Goal: Task Accomplishment & Management: Complete application form

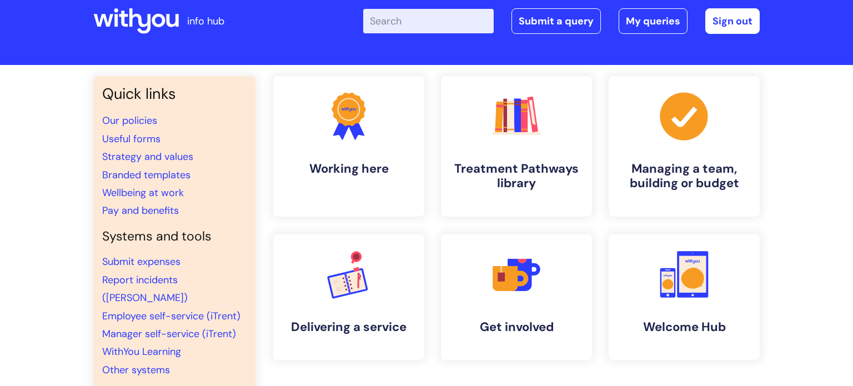
scroll to position [27, 0]
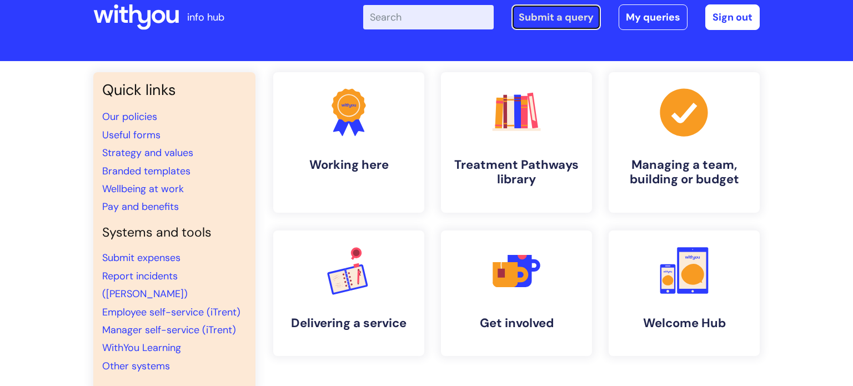
click at [573, 18] on link "Submit a query" at bounding box center [555, 17] width 89 height 26
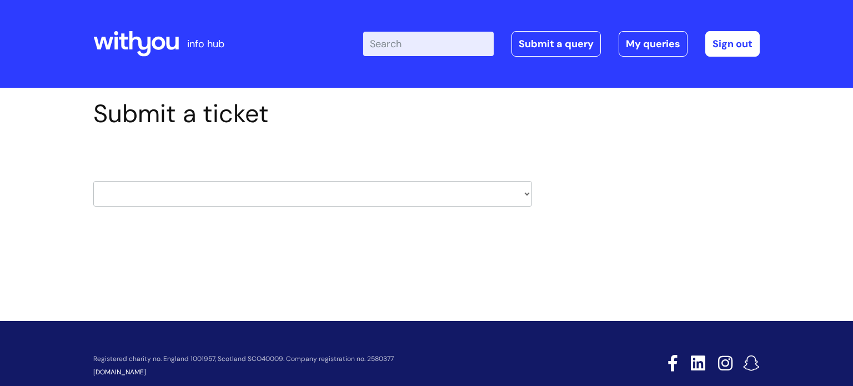
click at [523, 195] on select "HR / People IT and Support Clinical Drug Alerts Finance Accounts Data Support T…" at bounding box center [312, 194] width 439 height 26
select select "it_and_support"
click at [93, 181] on select "HR / People IT and Support Clinical Drug Alerts Finance Accounts Data Support T…" at bounding box center [312, 194] width 439 height 26
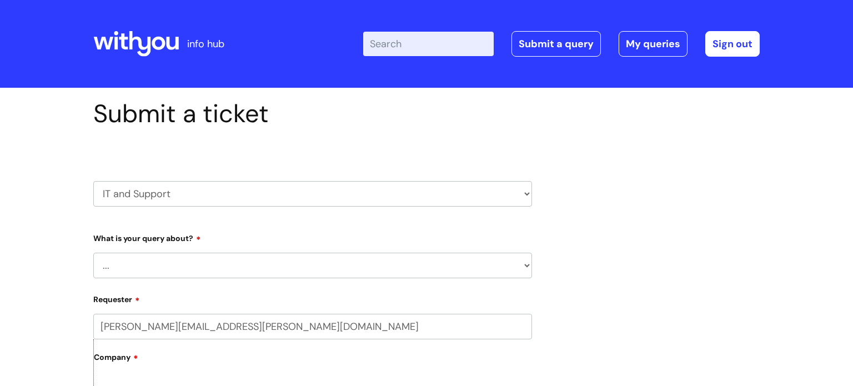
click at [420, 264] on select "... Mobile Phone Reset & MFA Accounts, Starters and Leavers IT Hardware issue I…" at bounding box center [312, 266] width 439 height 26
click at [93, 253] on select "... Mobile Phone Reset & MFA Accounts, Starters and Leavers IT Hardware issue I…" at bounding box center [312, 266] width 439 height 26
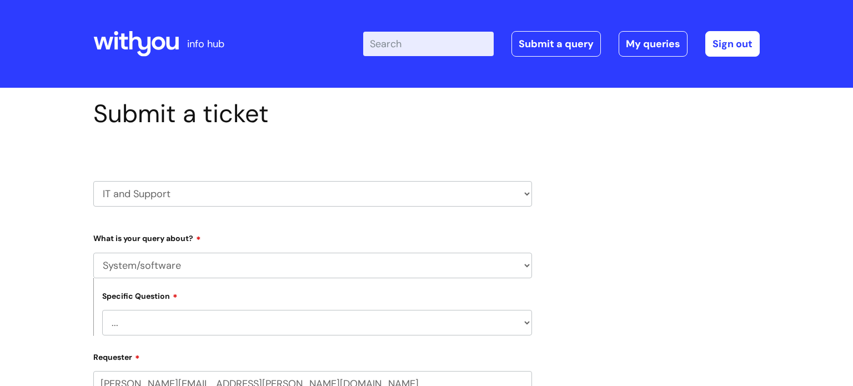
click at [374, 324] on select "... Halo PCMIS Iaptus NHS Email CJSM Email Mitel Another System Google (Workspa…" at bounding box center [317, 323] width 430 height 26
click at [453, 194] on select "HR / People IT and Support Clinical Drug Alerts Finance Accounts Data Support T…" at bounding box center [312, 194] width 439 height 26
click at [426, 268] on select "... Mobile Phone Reset & MFA Accounts, Starters and Leavers IT Hardware issue I…" at bounding box center [312, 266] width 439 height 26
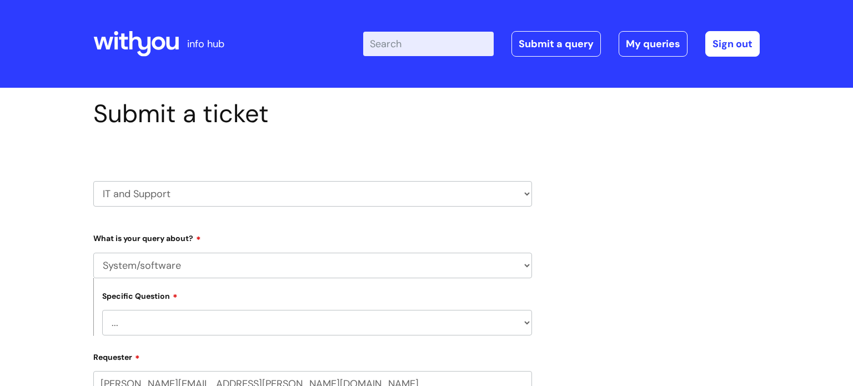
select select "IT Hardware issue"
click at [93, 253] on select "... Mobile Phone Reset & MFA Accounts, Starters and Leavers IT Hardware issue I…" at bounding box center [312, 266] width 439 height 26
click at [432, 321] on select "... I need a new or replacement ... I’m waiting for new or replacement hardware…" at bounding box center [317, 323] width 430 height 26
select select "Problem with Laptop or Chromebook"
click at [102, 310] on select "... I need a new or replacement ... I’m waiting for new or replacement hardware…" at bounding box center [317, 323] width 430 height 26
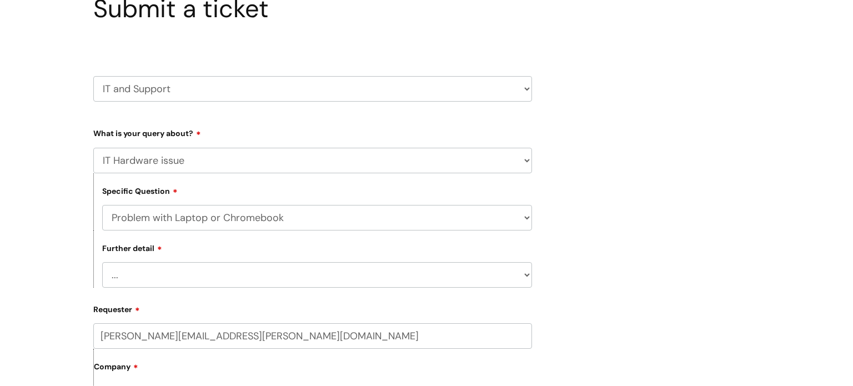
scroll to position [111, 0]
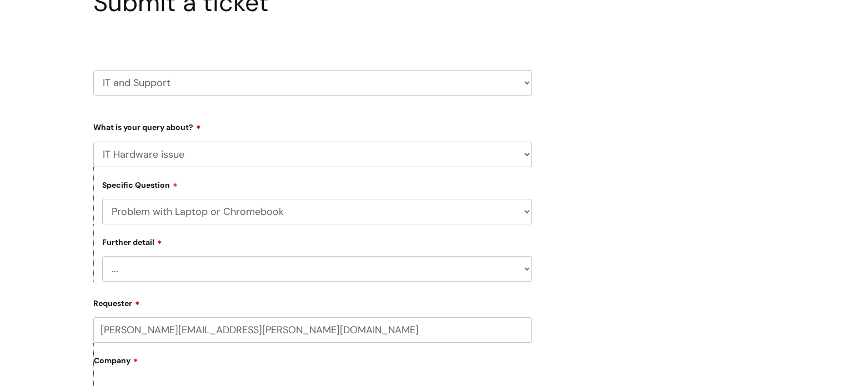
click at [515, 261] on select "... I’ve no sound / microphone I’ve got no internet or wifi I’ve got no camera …" at bounding box center [317, 269] width 430 height 26
select select "I’ve no sound / microphone"
click at [102, 256] on select "... I’ve no sound / microphone I’ve got no internet or wifi I’ve got no camera …" at bounding box center [317, 269] width 430 height 26
click at [357, 265] on select "... I’ve no sound / microphone I’ve got no internet or wifi I’ve got no camera …" at bounding box center [317, 269] width 430 height 26
click at [102, 256] on select "... I’ve no sound / microphone I’ve got no internet or wifi I’ve got no camera …" at bounding box center [317, 269] width 430 height 26
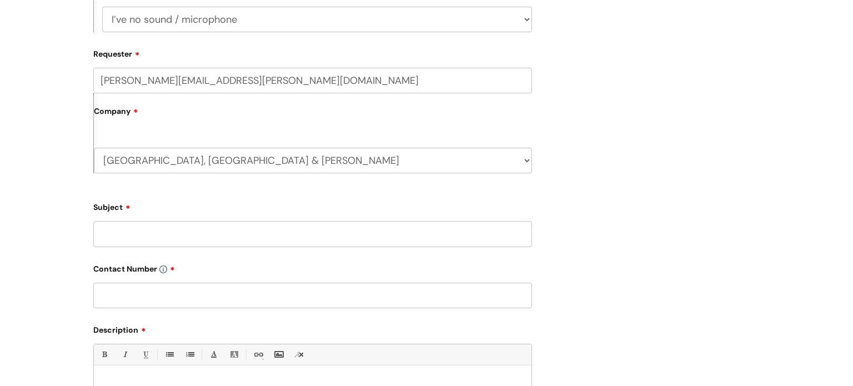
scroll to position [377, 0]
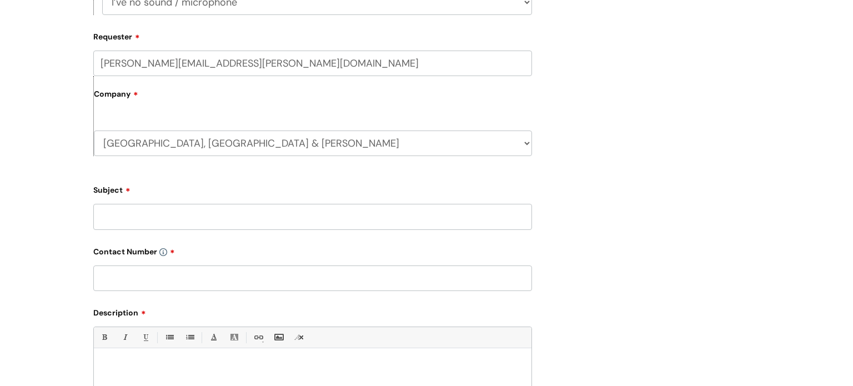
click at [395, 216] on input "Subject" at bounding box center [312, 217] width 439 height 26
type input "No sound and no camera when using Google Meet"
click at [358, 276] on input "text" at bounding box center [312, 278] width 439 height 26
type input "07753999739"
click at [318, 382] on div at bounding box center [312, 392] width 437 height 77
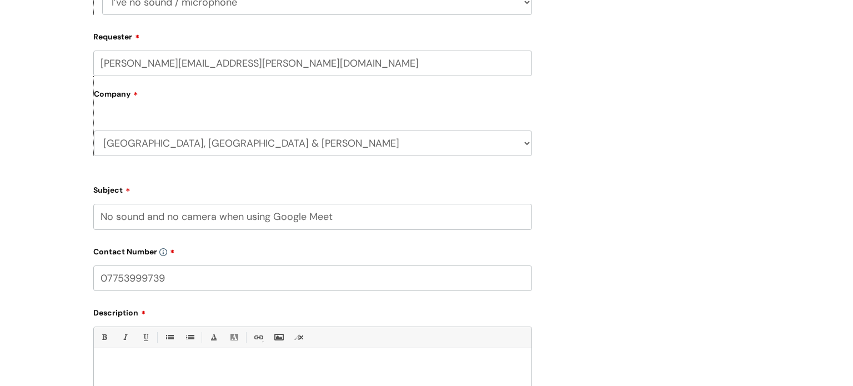
click at [593, 299] on div "Submit a ticket HR / People IT and Support Clinical Drug Alerts Finance Account…" at bounding box center [426, 128] width 683 height 815
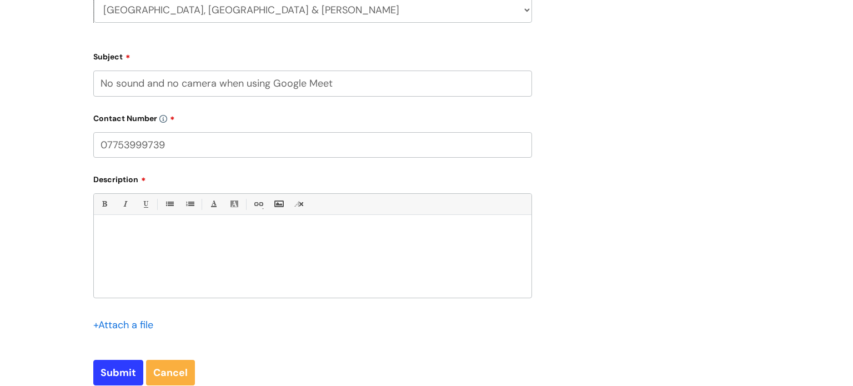
scroll to position [533, 0]
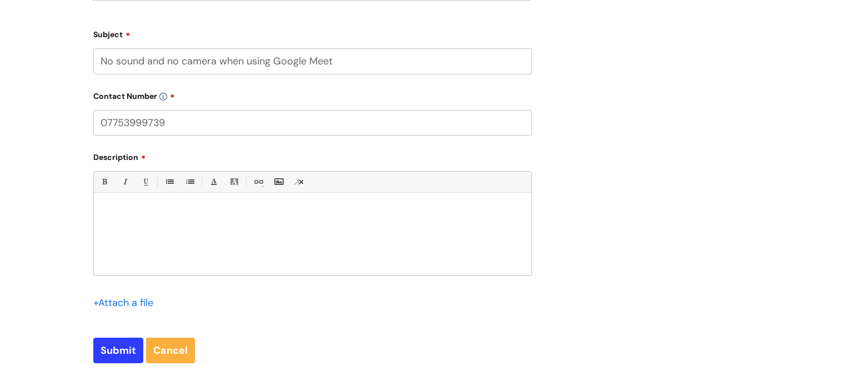
click at [246, 234] on div at bounding box center [312, 237] width 437 height 77
click at [377, 63] on input "No sound and no camera when using Google Meet" at bounding box center [312, 61] width 439 height 26
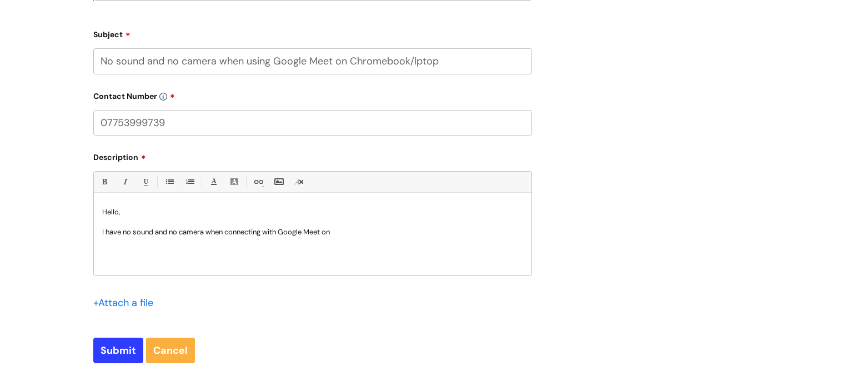
click at [419, 62] on input "No sound and no camera when using Google Meet on Chromebook/lptop" at bounding box center [312, 61] width 439 height 26
type input "No sound and no camera when using Google Meet on Chromebook/laptop"
click at [363, 233] on p "I have no sound and no camera when connecting with Google Meet on" at bounding box center [312, 232] width 421 height 10
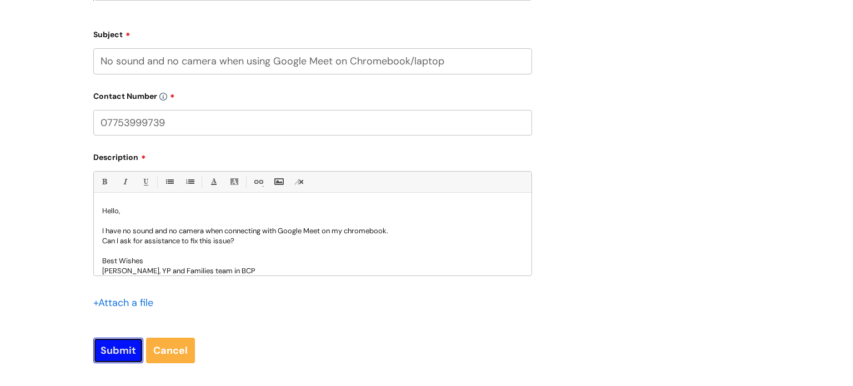
click at [124, 350] on input "Submit" at bounding box center [118, 350] width 50 height 26
type input "Please Wait..."
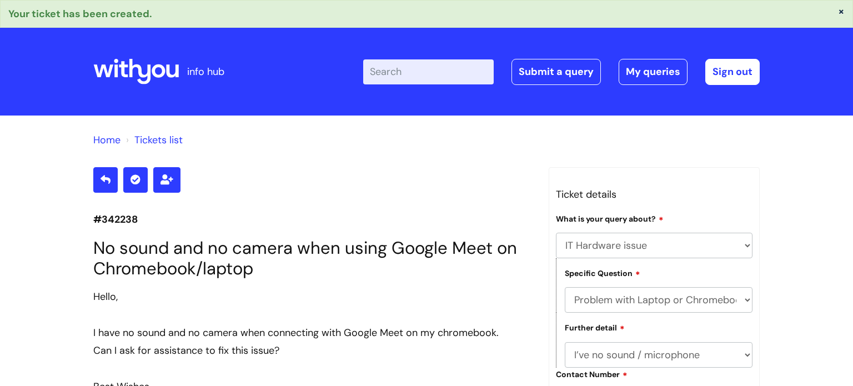
select select "IT Hardware issue"
select select "Problem with Laptop or Chromebook"
select select "I’ve no sound / microphone"
click at [642, 65] on link "My queries" at bounding box center [652, 72] width 69 height 26
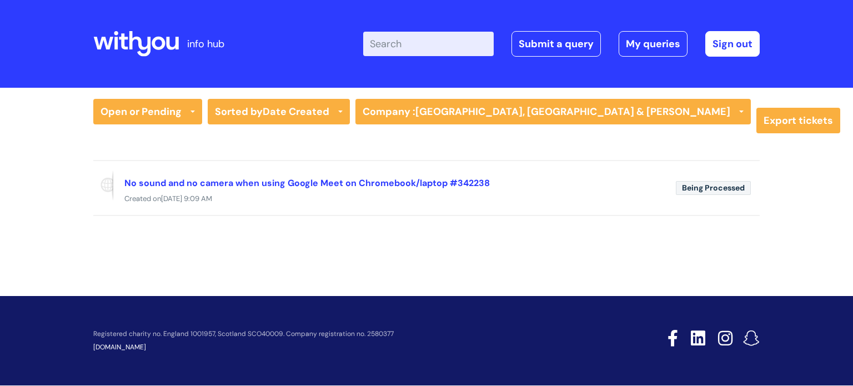
click at [456, 282] on div "info hub Enter your search term here... Search Submit a query My queries Welcom…" at bounding box center [426, 193] width 853 height 386
drag, startPoint x: 456, startPoint y: 282, endPoint x: 444, endPoint y: 266, distance: 19.8
click at [444, 266] on div "info hub Enter your search term here... Search Submit a query My queries Welcom…" at bounding box center [426, 193] width 853 height 386
click at [195, 111] on link "Open or Pending" at bounding box center [147, 112] width 109 height 26
click at [141, 155] on link "Open or Pending" at bounding box center [147, 151] width 109 height 16
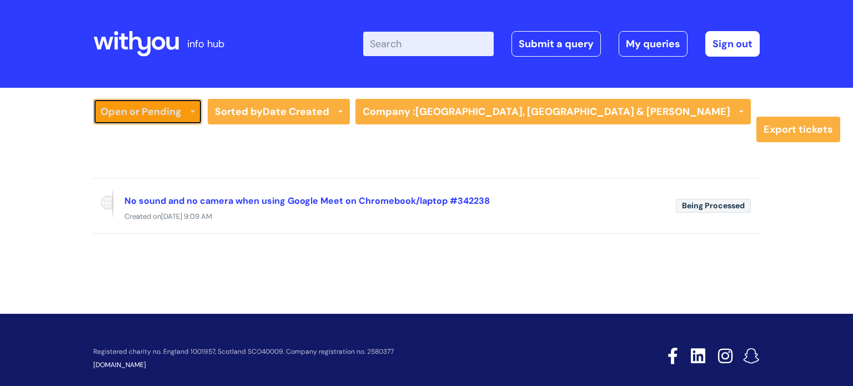
click at [189, 114] on link "Open or Pending" at bounding box center [147, 112] width 109 height 26
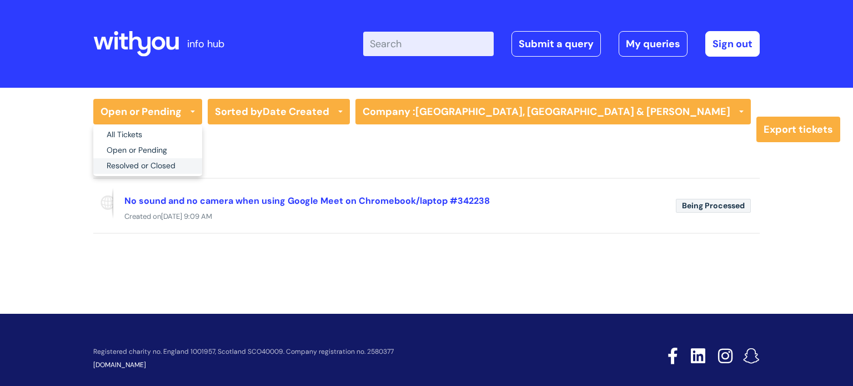
click at [145, 160] on link "Resolved or Closed" at bounding box center [147, 166] width 109 height 16
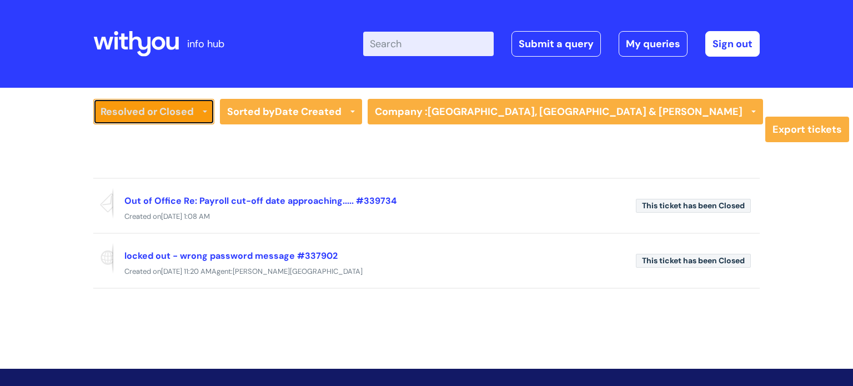
click at [205, 118] on link "Resolved or Closed" at bounding box center [153, 112] width 121 height 26
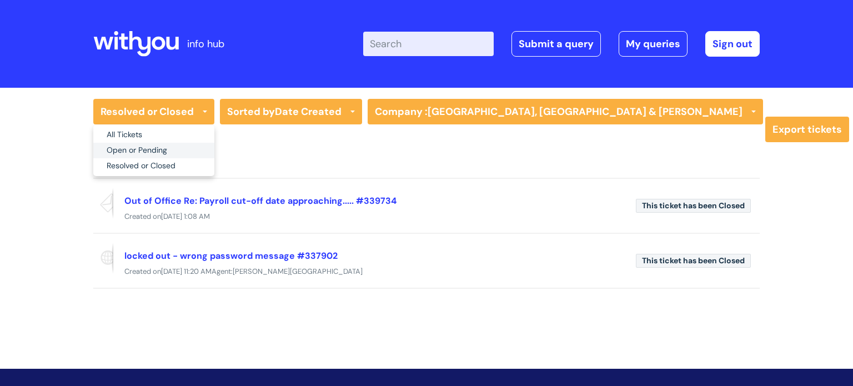
click at [160, 153] on link "Open or Pending" at bounding box center [153, 151] width 121 height 16
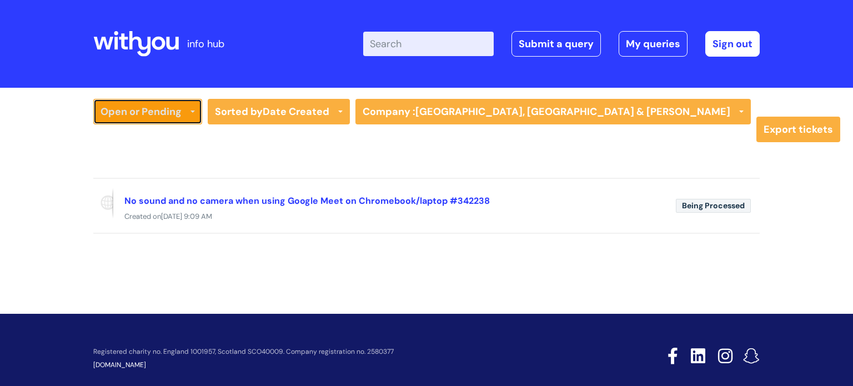
click at [189, 114] on link "Open or Pending" at bounding box center [147, 112] width 109 height 26
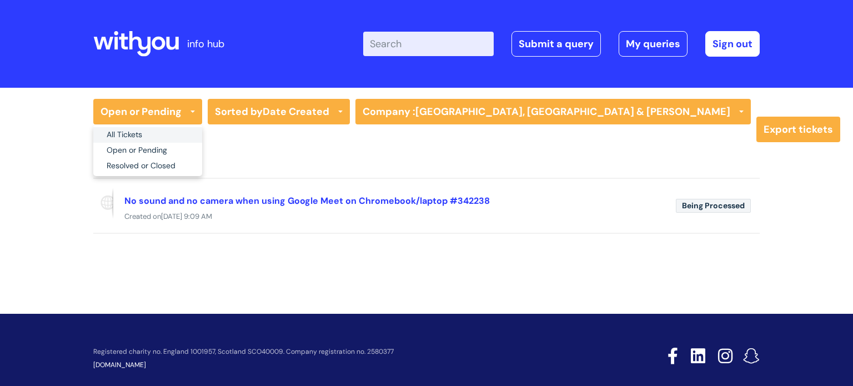
click at [156, 137] on link "All Tickets" at bounding box center [147, 135] width 109 height 16
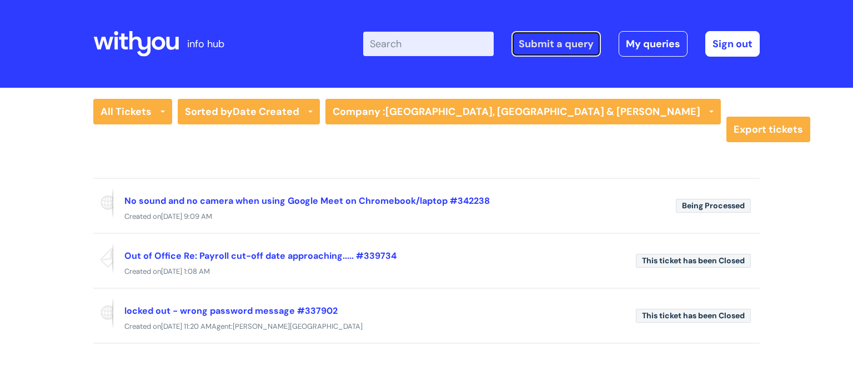
click at [557, 49] on link "Submit a query" at bounding box center [555, 44] width 89 height 26
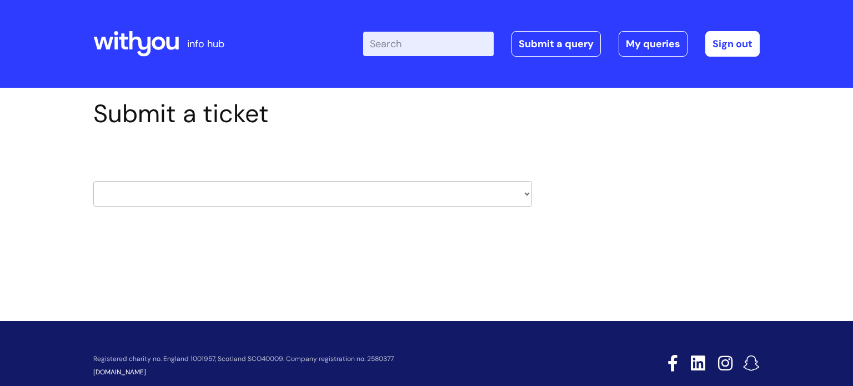
click at [420, 191] on select "HR / People IT and Support Clinical Drug Alerts Finance Accounts Data Support T…" at bounding box center [312, 194] width 439 height 26
select select "it_and_support"
click at [93, 181] on select "HR / People IT and Support Clinical Drug Alerts Finance Accounts Data Support T…" at bounding box center [312, 194] width 439 height 26
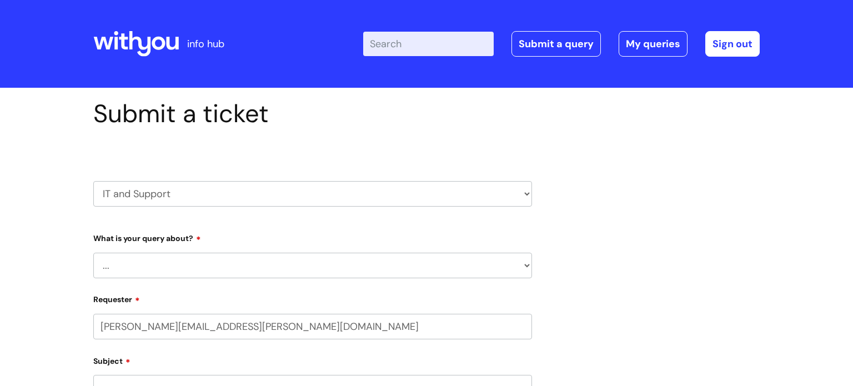
select select "80004286572"
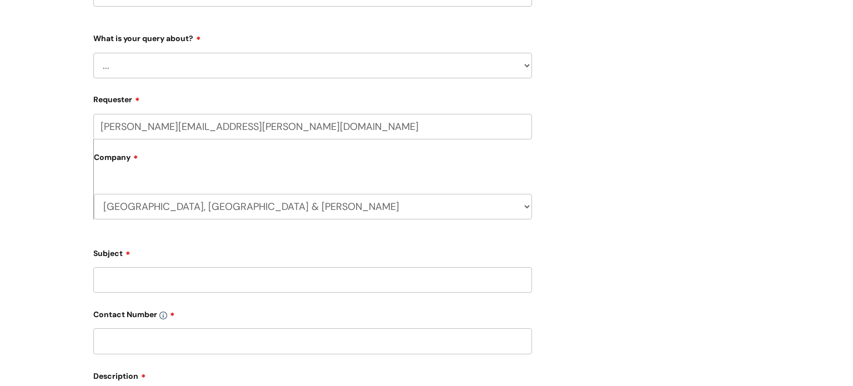
scroll to position [222, 0]
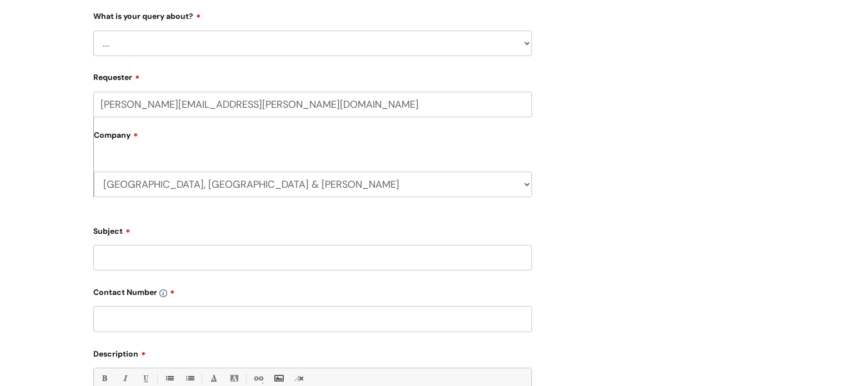
click at [523, 44] on select "... Mobile Phone Reset & MFA Accounts, Starters and Leavers IT Hardware issue I…" at bounding box center [312, 44] width 439 height 26
click at [93, 31] on select "... Mobile Phone Reset & MFA Accounts, Starters and Leavers IT Hardware issue I…" at bounding box center [312, 44] width 439 height 26
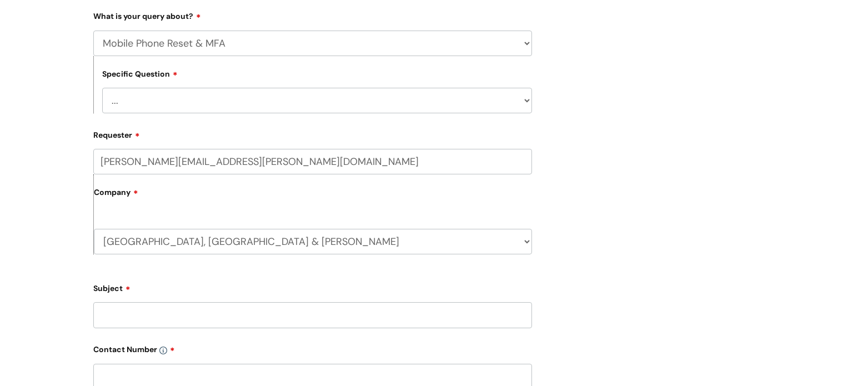
click at [487, 95] on select "... Support with Mobile Phone Reset & MFA" at bounding box center [317, 101] width 430 height 26
click at [526, 45] on select "... Mobile Phone Reset & MFA Accounts, Starters and Leavers IT Hardware issue I…" at bounding box center [312, 44] width 439 height 26
click at [93, 31] on select "... Mobile Phone Reset & MFA Accounts, Starters and Leavers IT Hardware issue I…" at bounding box center [312, 44] width 439 height 26
click at [522, 107] on select "... Halo PCMIS Iaptus NHS Email CJSM Email Mitel Another System Google (Workspa…" at bounding box center [317, 101] width 430 height 26
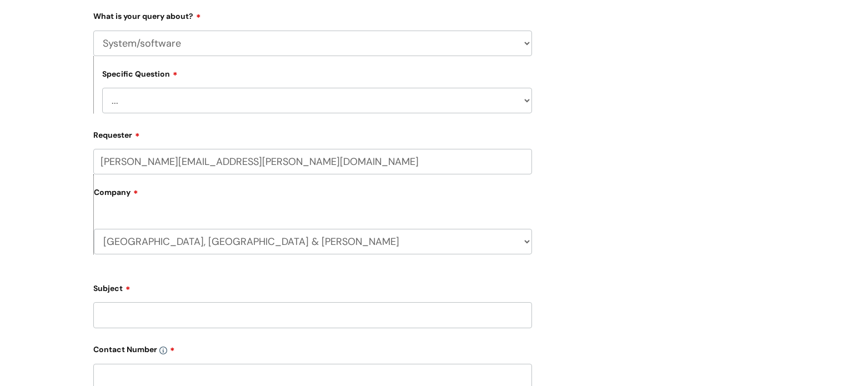
click at [516, 29] on div "What is your query about? ... Mobile Phone Reset & MFA Accounts, Starters and L…" at bounding box center [312, 60] width 439 height 106
click at [515, 42] on select "... Mobile Phone Reset & MFA Accounts, Starters and Leavers IT Hardware issue I…" at bounding box center [312, 44] width 439 height 26
select select "IT Hardware issue"
click at [93, 31] on select "... Mobile Phone Reset & MFA Accounts, Starters and Leavers IT Hardware issue I…" at bounding box center [312, 44] width 439 height 26
click at [475, 107] on select "... I need a new or replacement ... I’m waiting for new or replacement hardware…" at bounding box center [317, 101] width 430 height 26
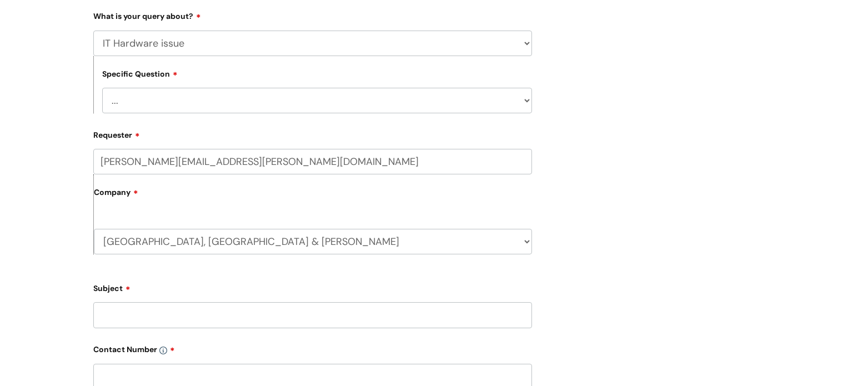
select select "I have a mobile phone issue"
click at [102, 88] on select "... I need a new or replacement ... I’m waiting for new or replacement hardware…" at bounding box center [317, 101] width 430 height 26
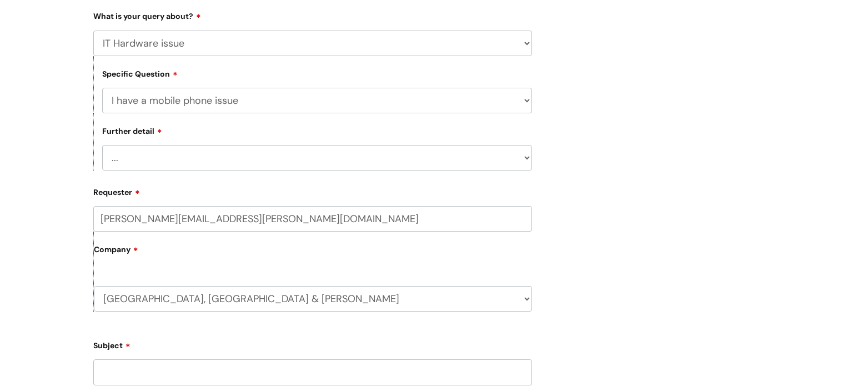
click at [359, 160] on select "... I can't get emails on my phone I can't log into my phone I can't make a cal…" at bounding box center [317, 158] width 430 height 26
select select "Something else"
click at [102, 145] on select "... I can't get emails on my phone I can't log into my phone I can't make a cal…" at bounding box center [317, 158] width 430 height 26
click at [261, 246] on label "Company" at bounding box center [313, 253] width 438 height 25
click at [245, 366] on input "Subject" at bounding box center [312, 372] width 439 height 26
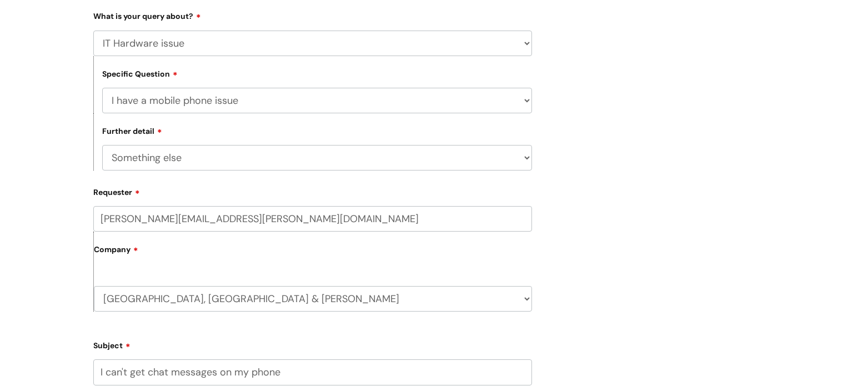
type input "I can't get chat messages on my phone"
click at [457, 342] on label "Subject" at bounding box center [312, 343] width 439 height 13
click at [457, 359] on input "I can't get chat messages on my phone" at bounding box center [312, 372] width 439 height 26
click at [457, 342] on label "Subject" at bounding box center [312, 343] width 439 height 13
click at [457, 359] on input "I can't get chat messages on my phone" at bounding box center [312, 372] width 439 height 26
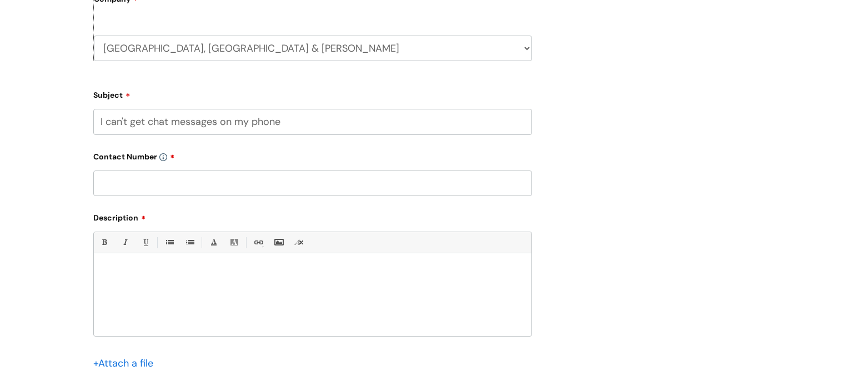
scroll to position [488, 0]
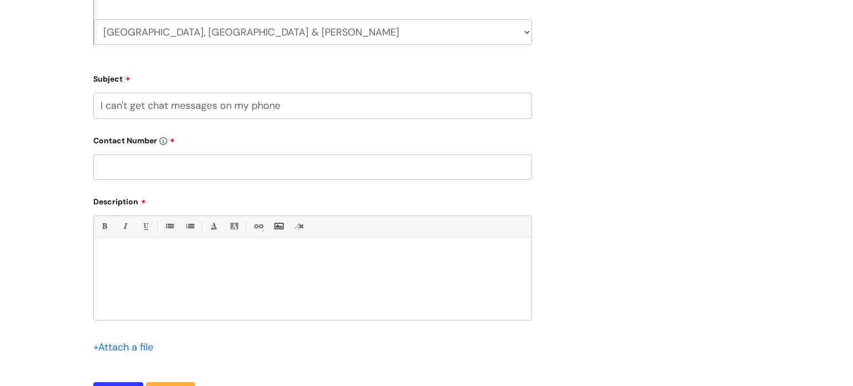
click at [295, 166] on input "text" at bounding box center [312, 167] width 439 height 26
type input "07753999739"
click at [253, 271] on div at bounding box center [312, 281] width 437 height 77
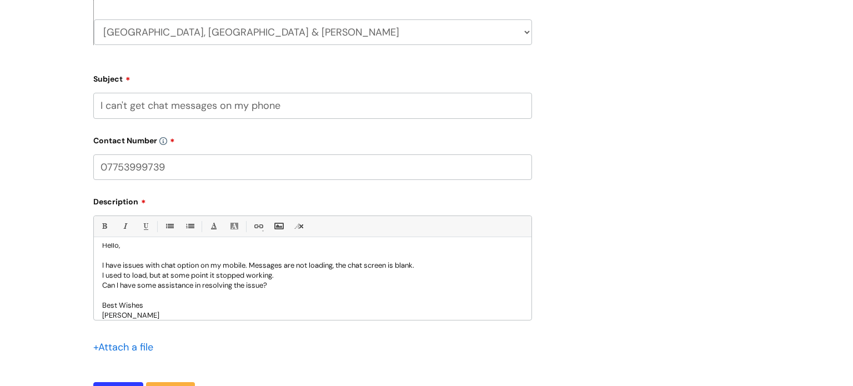
scroll to position [21, 0]
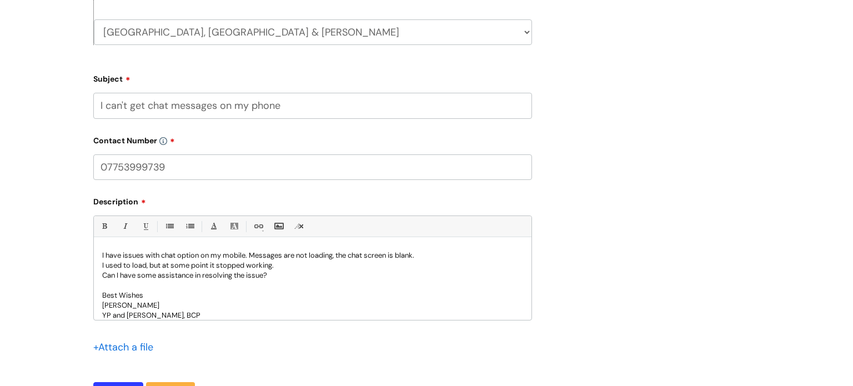
click at [134, 313] on p "YP and FAmilies, BCP" at bounding box center [312, 315] width 421 height 10
click at [153, 316] on p "YP and Families, BCP" at bounding box center [312, 315] width 421 height 10
click at [204, 311] on p "YP and Families team, BCP" at bounding box center [312, 315] width 421 height 10
click at [592, 289] on div "Submit a ticket HR / People IT and Support Clinical Drug Alerts Finance Account…" at bounding box center [426, 17] width 683 height 815
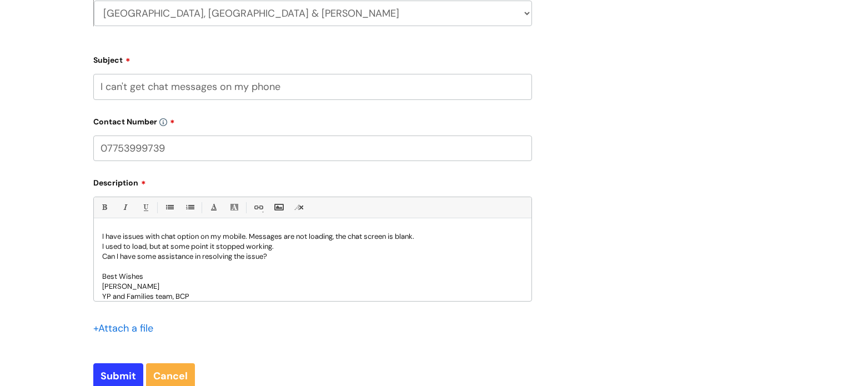
scroll to position [511, 0]
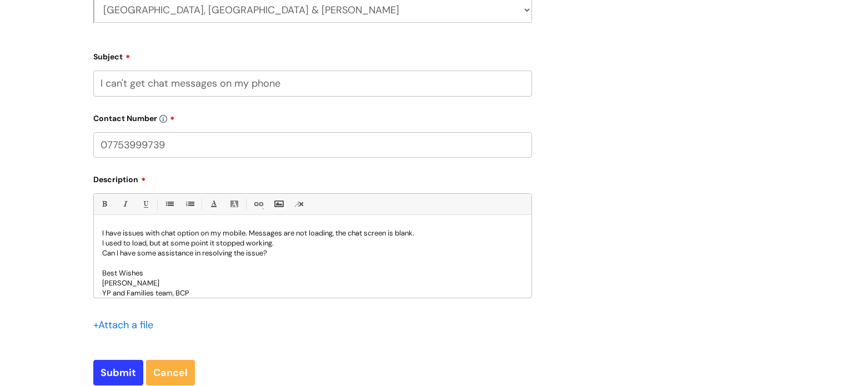
click at [183, 278] on p "Best Wishes" at bounding box center [312, 273] width 421 height 10
click at [139, 289] on p "YP and Families team, BCP" at bounding box center [312, 293] width 421 height 10
click at [129, 286] on p "Anna" at bounding box center [312, 283] width 421 height 10
click at [113, 385] on input "Submit" at bounding box center [118, 373] width 50 height 26
type input "Please Wait..."
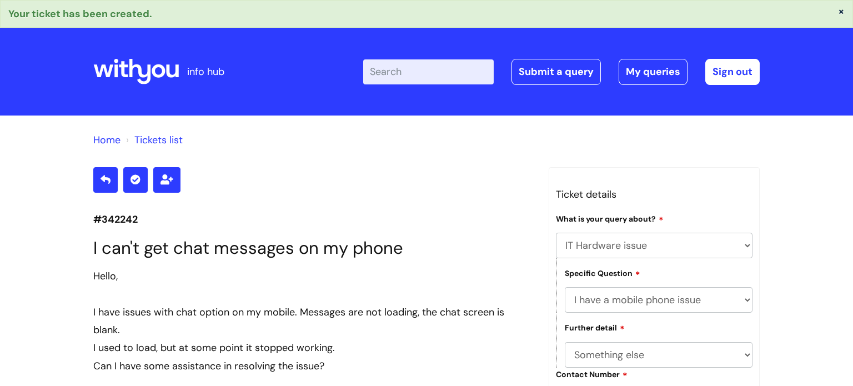
select select "IT Hardware issue"
select select "I have a mobile phone issue"
select select "Something else"
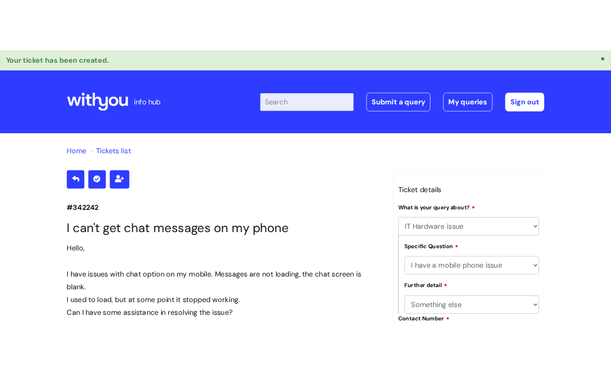
scroll to position [329, 0]
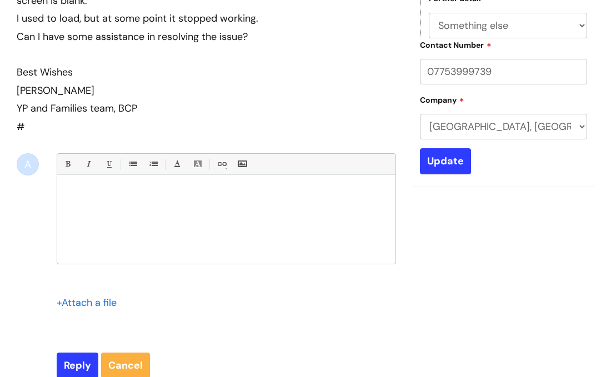
click at [565, 239] on div "#342242 I can't get chat messages on my phone Hello, I have issues with chat op…" at bounding box center [305, 117] width 594 height 558
click at [501, 273] on div "#342242 I can't get chat messages on my phone Hello, I have issues with chat op…" at bounding box center [305, 117] width 594 height 558
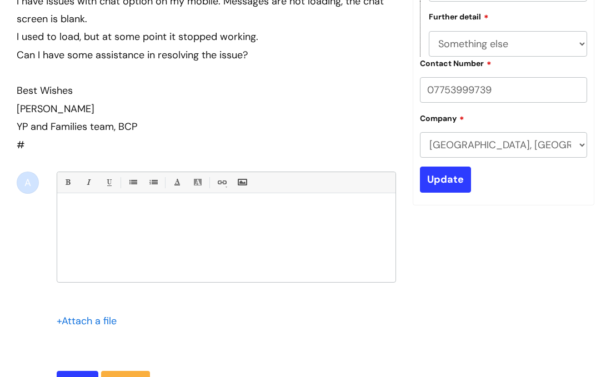
scroll to position [0, 0]
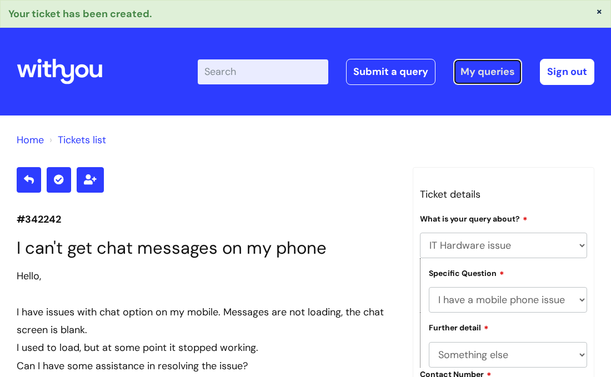
click at [488, 80] on link "My queries" at bounding box center [487, 72] width 69 height 26
